Goal: Information Seeking & Learning: Learn about a topic

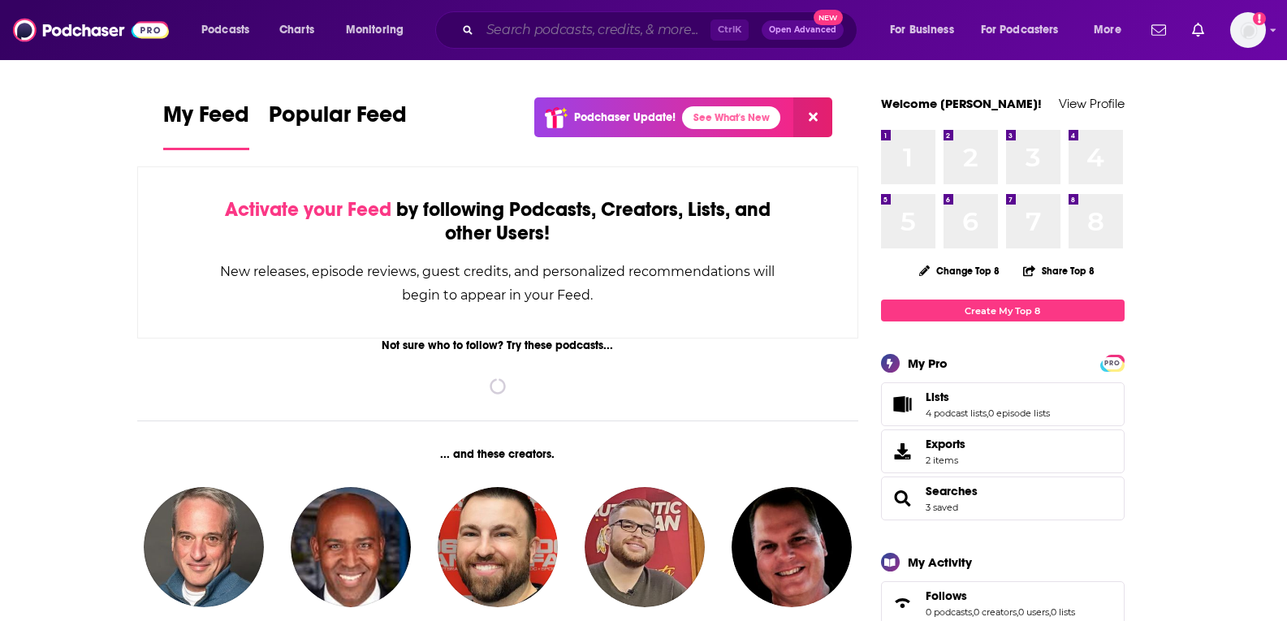
click at [582, 28] on input "Search podcasts, credits, & more..." at bounding box center [595, 30] width 231 height 26
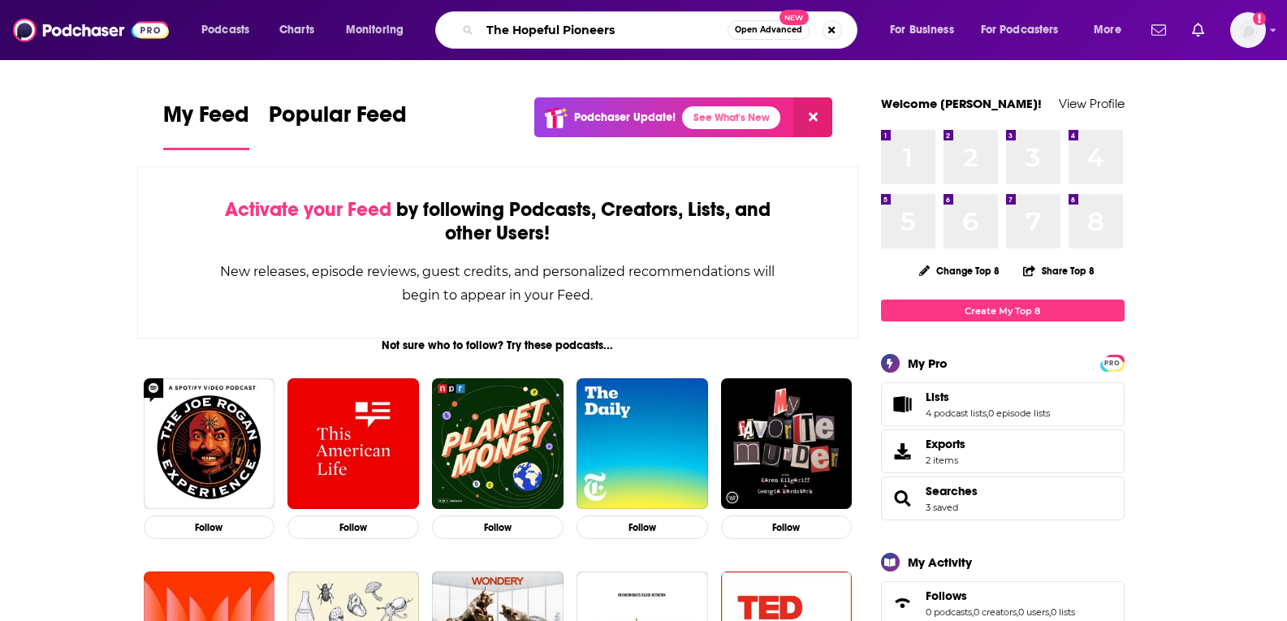
type input "The Hopeful Pioneers"
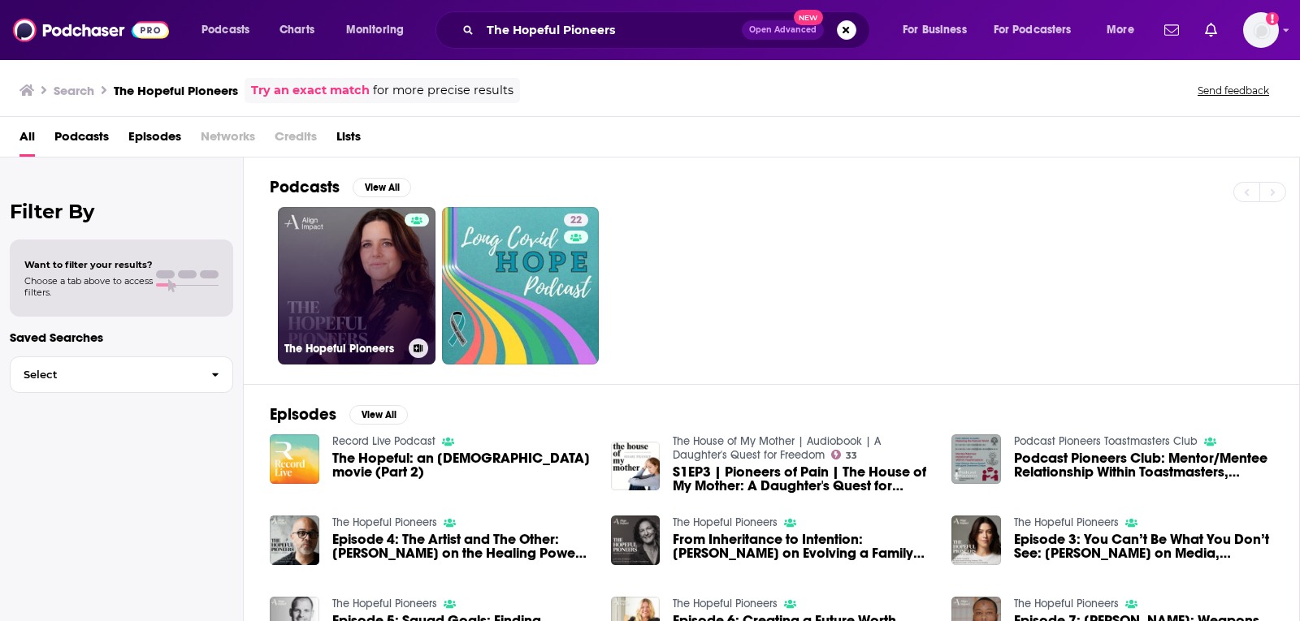
click at [360, 290] on link "The Hopeful Pioneers" at bounding box center [357, 286] width 158 height 158
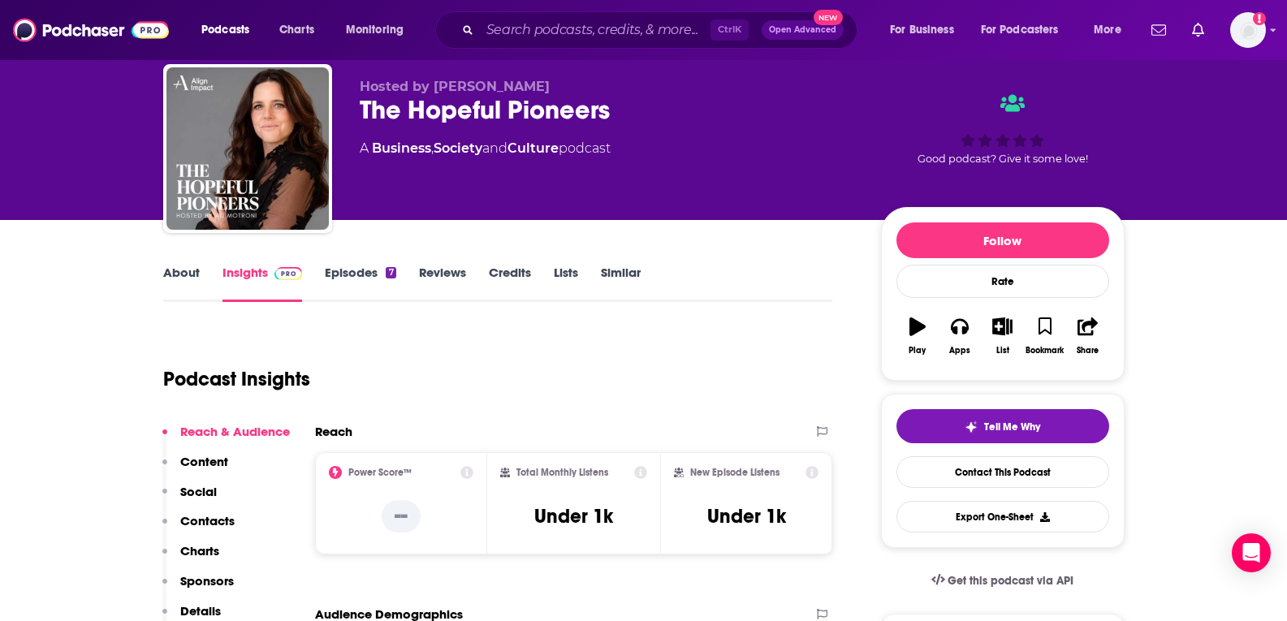
scroll to position [162, 0]
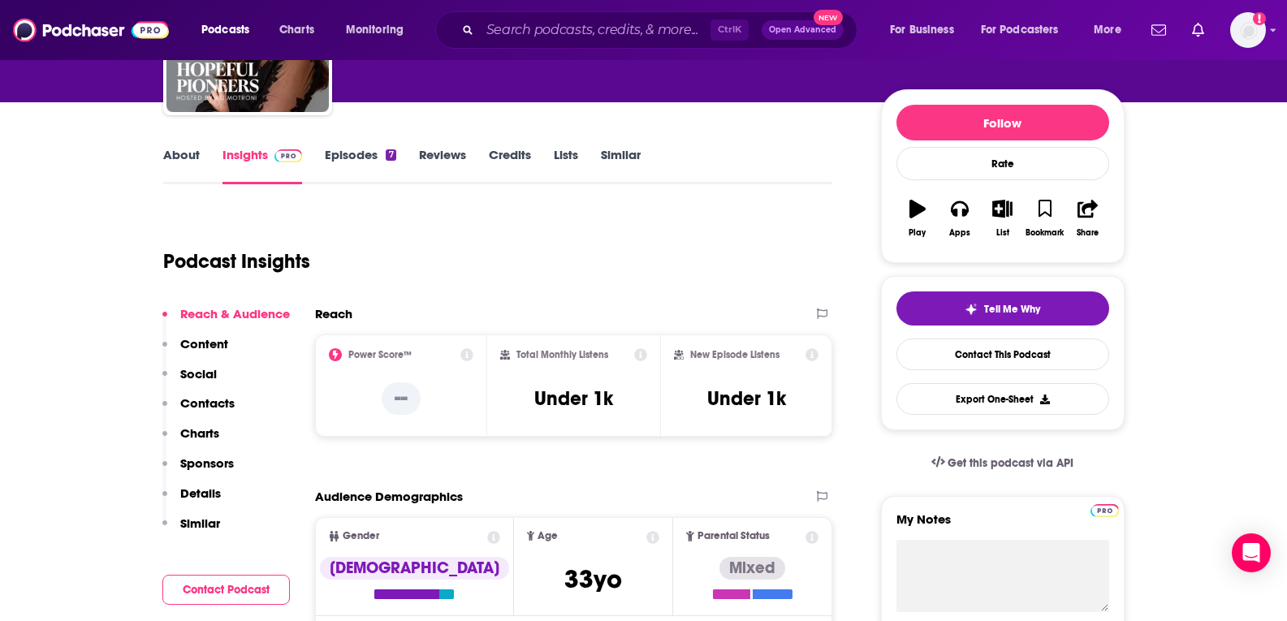
click at [188, 159] on link "About" at bounding box center [181, 165] width 37 height 37
